Goal: Navigation & Orientation: Find specific page/section

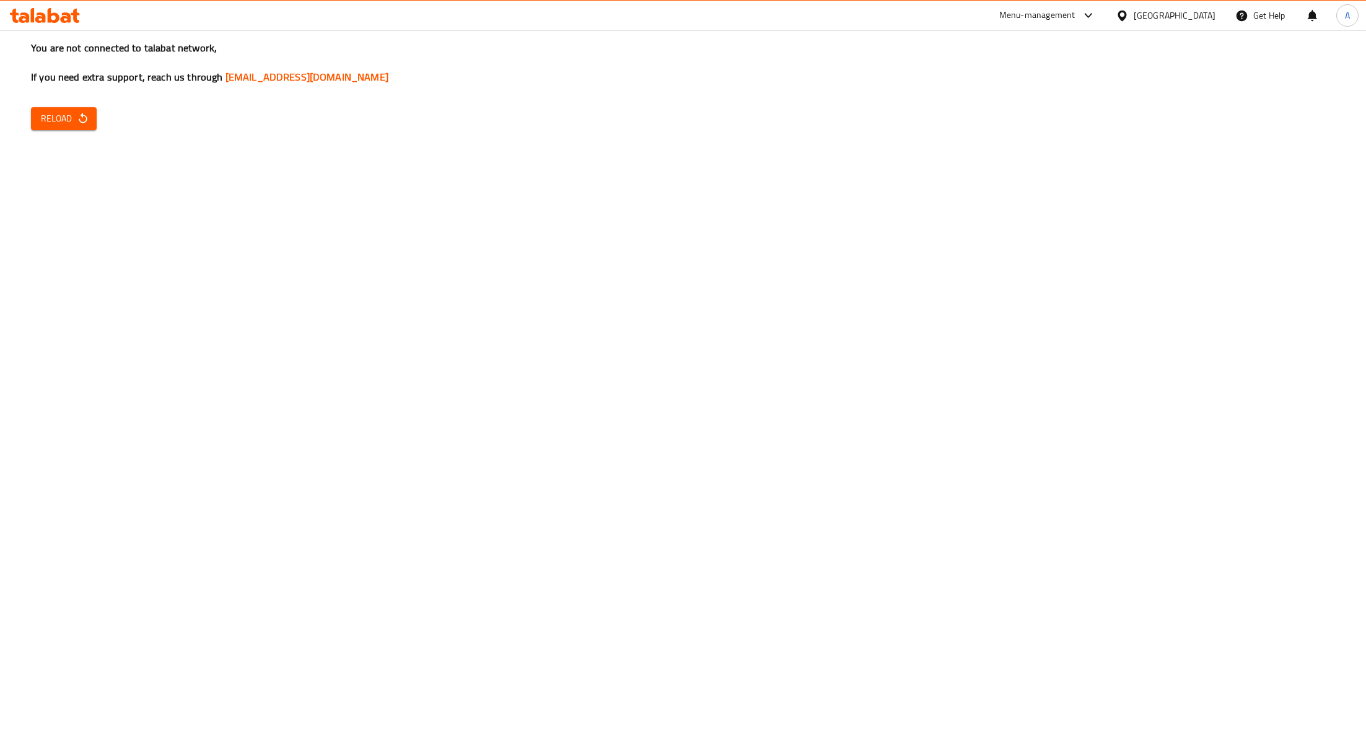
click at [76, 125] on span "Reload" at bounding box center [64, 118] width 46 height 15
click at [1076, 12] on div "Menu-management" at bounding box center [1037, 15] width 76 height 15
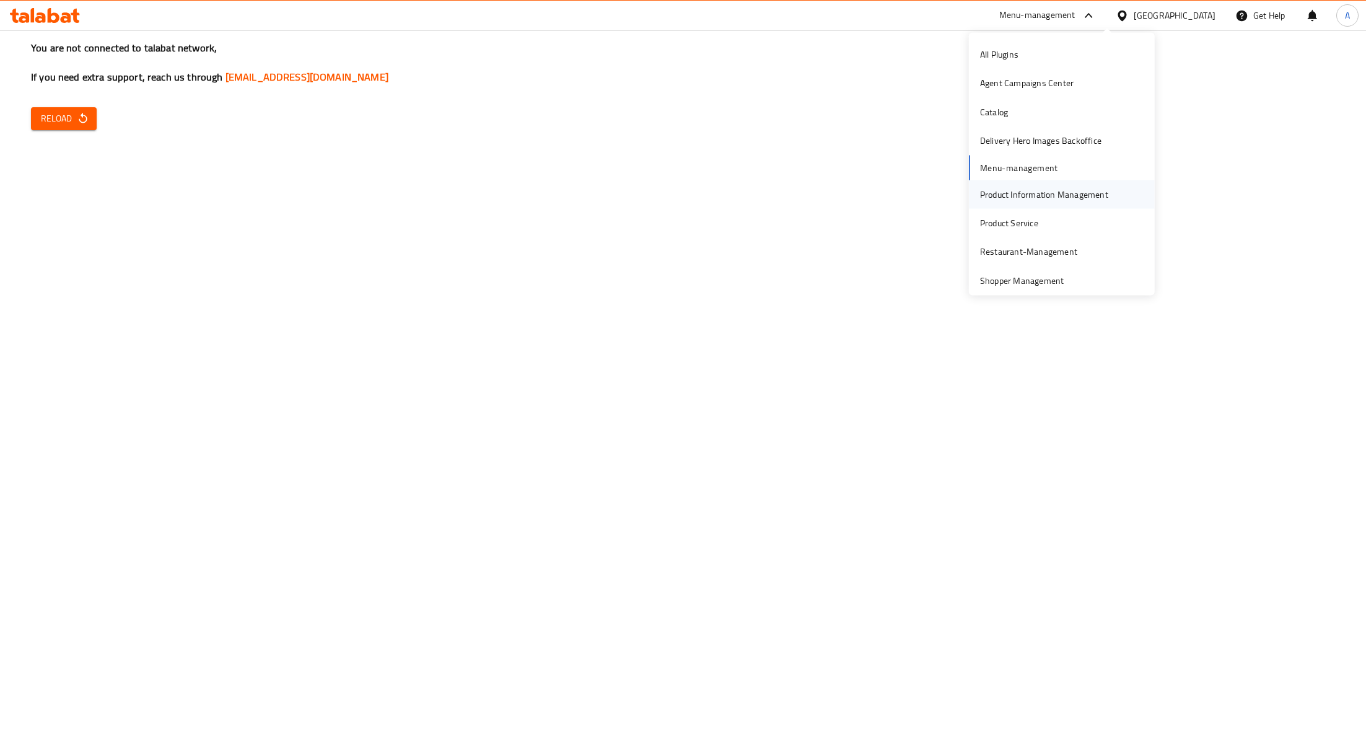
scroll to position [35, 0]
click at [1021, 218] on div "Restaurant-Management" at bounding box center [1028, 216] width 97 height 14
